Goal: Find contact information: Find contact information

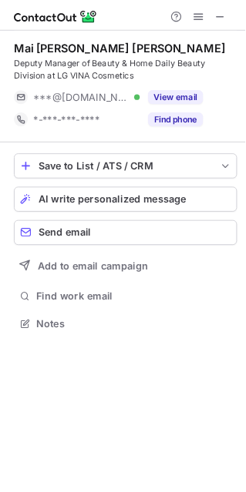
scroll to position [8, 8]
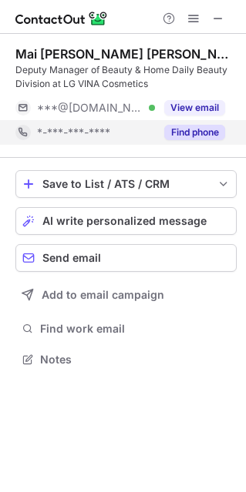
click at [206, 135] on button "Find phone" at bounding box center [194, 132] width 61 height 15
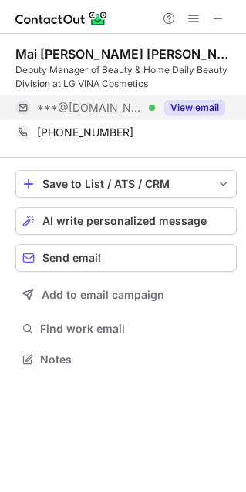
click at [198, 111] on button "View email" at bounding box center [194, 107] width 61 height 15
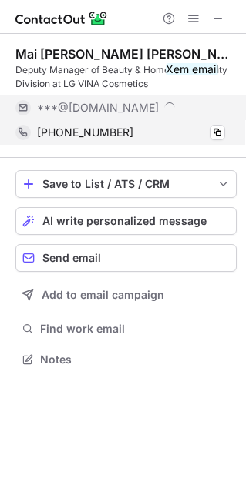
scroll to position [373, 245]
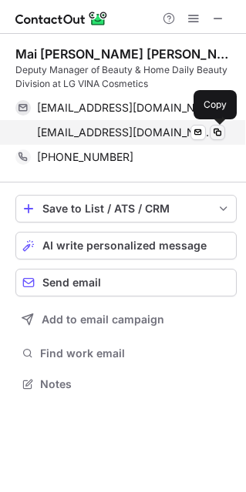
click at [213, 134] on span at bounding box center [217, 132] width 12 height 12
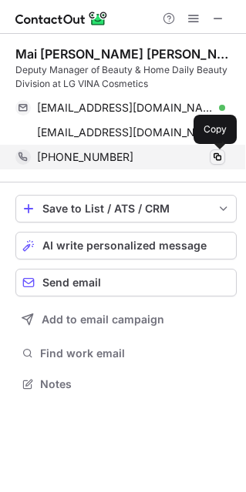
click at [216, 155] on span at bounding box center [217, 157] width 12 height 12
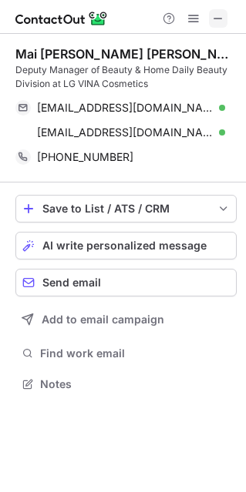
click at [225, 13] on button at bounding box center [218, 18] width 18 height 18
